Goal: Check status: Check status

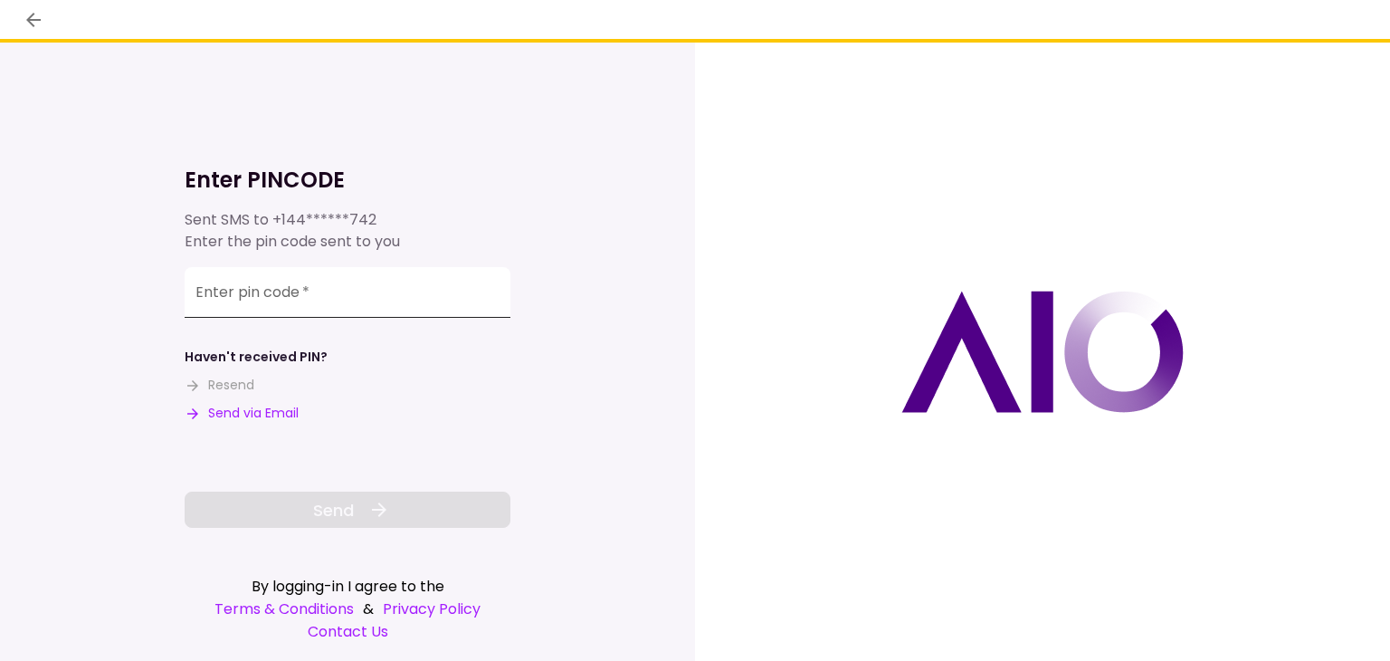
click at [349, 304] on input "Enter pin code   *" at bounding box center [348, 292] width 326 height 51
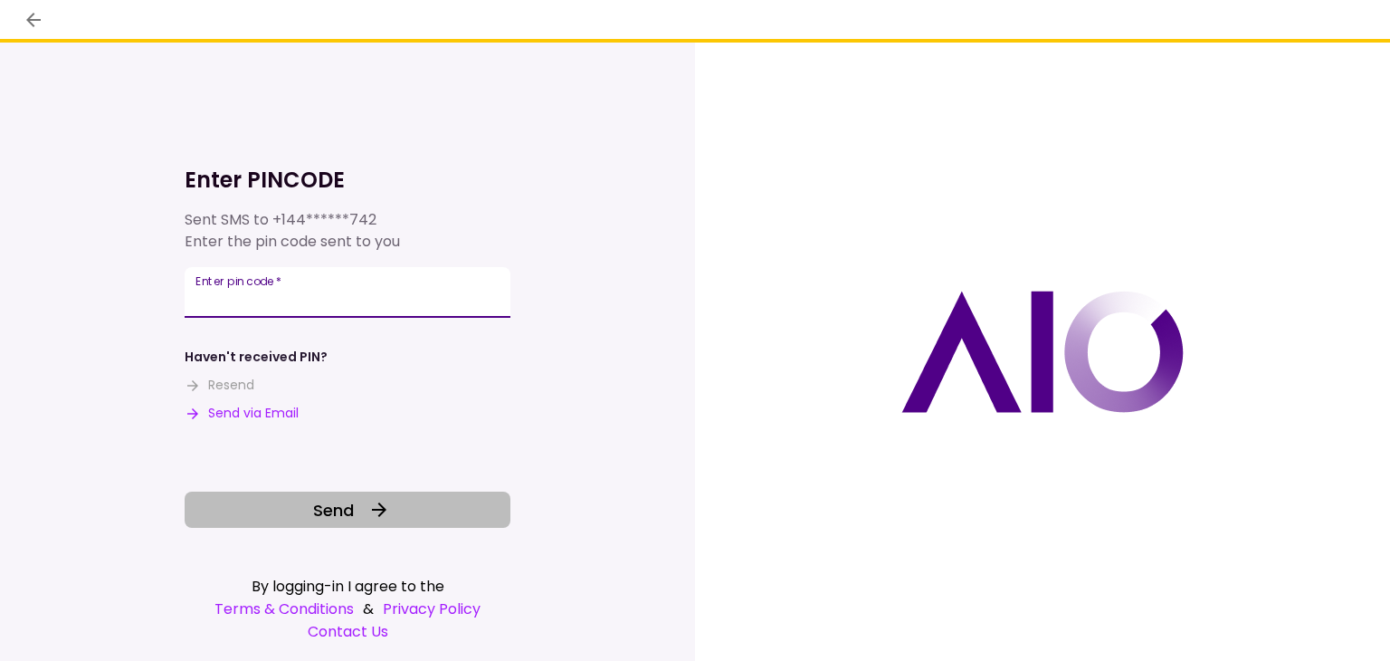
type input "******"
click at [348, 507] on span "Send" at bounding box center [333, 510] width 41 height 24
